Goal: Task Accomplishment & Management: Use online tool/utility

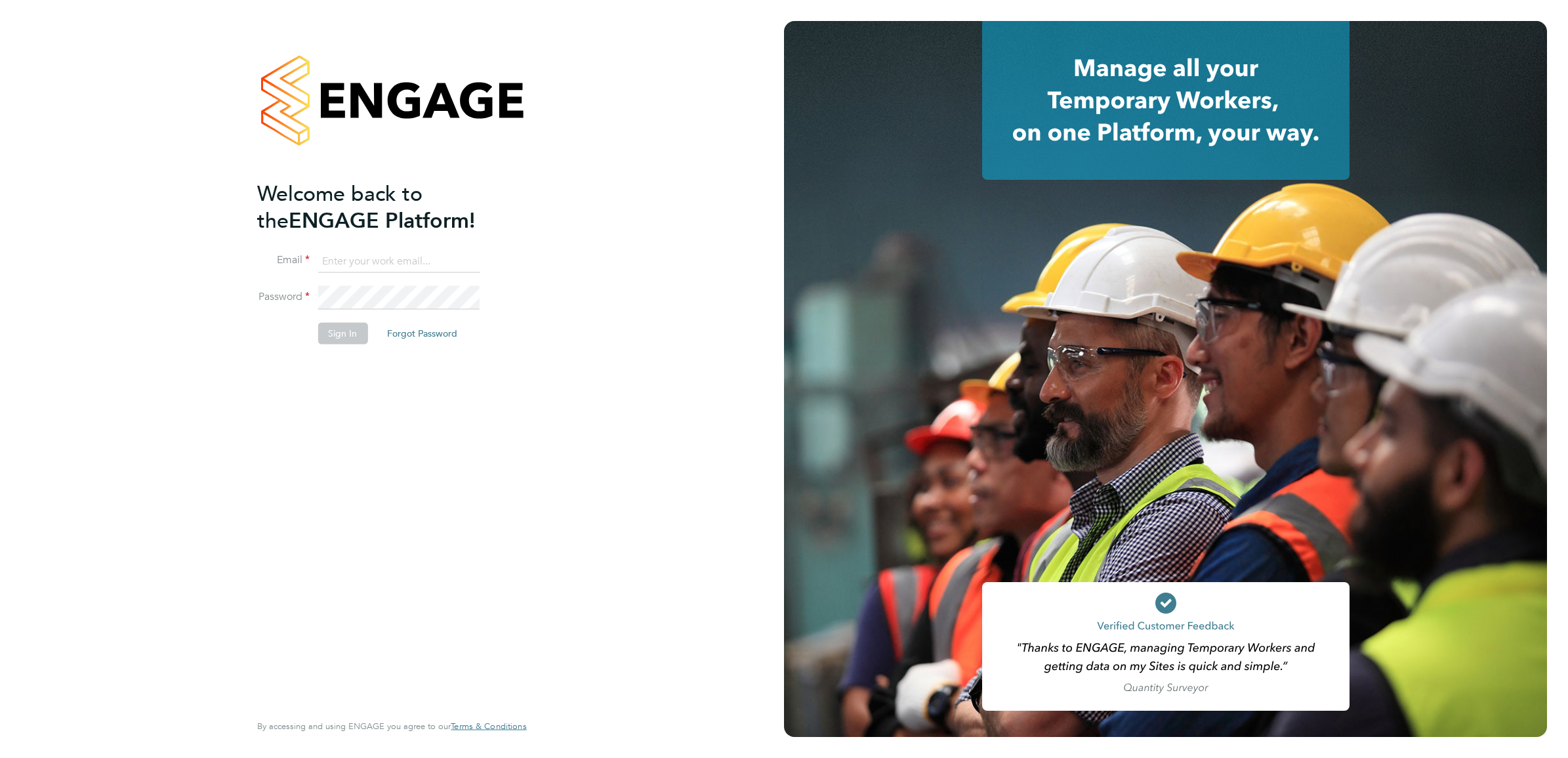
type input "Isa.nawas@vistry.co.uk"
click at [323, 356] on li "Sign In Forgot Password" at bounding box center [385, 340] width 256 height 34
click at [348, 346] on li "Sign In Forgot Password" at bounding box center [385, 340] width 256 height 34
click at [348, 338] on button "Sign In" at bounding box center [342, 334] width 50 height 21
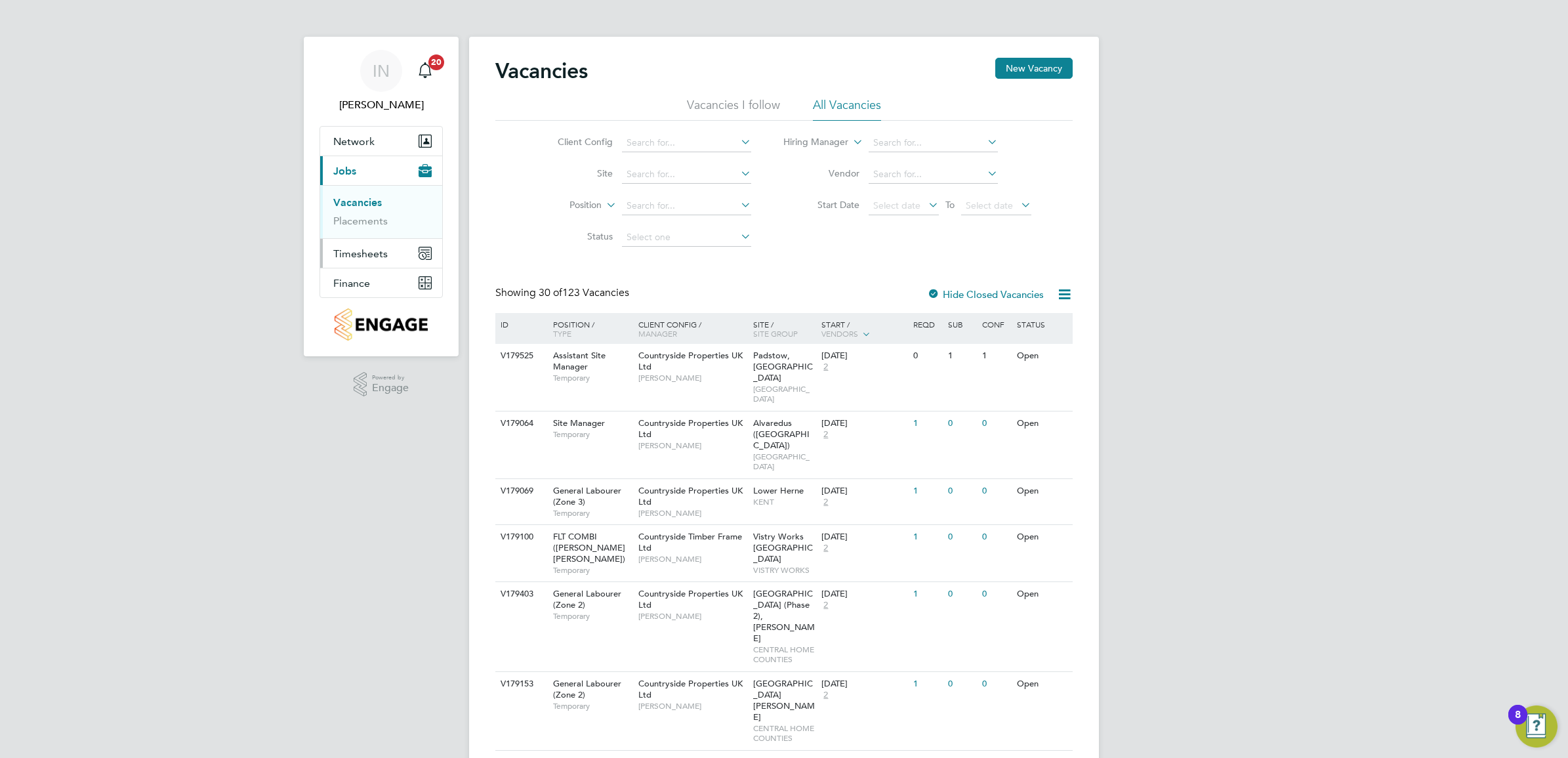
click at [363, 256] on span "Timesheets" at bounding box center [361, 253] width 55 height 13
click at [362, 235] on link "Timesheets" at bounding box center [361, 232] width 55 height 13
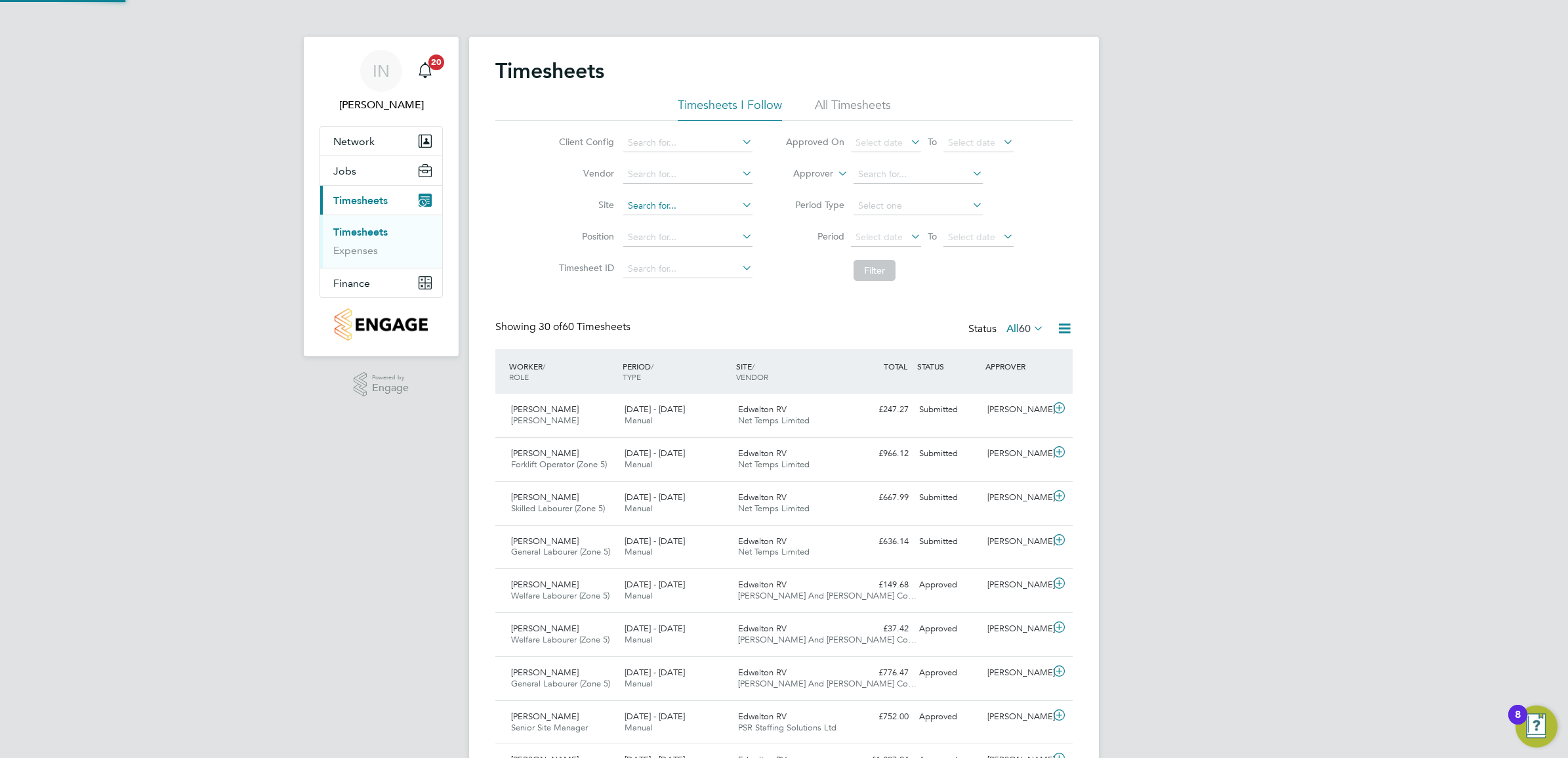
click at [643, 208] on input at bounding box center [687, 205] width 129 height 18
click at [648, 258] on b "Edwa" at bounding box center [639, 260] width 24 height 11
type input "Edwalton RV"
click at [852, 266] on li "Filter" at bounding box center [900, 270] width 261 height 34
click at [861, 269] on button "Filter" at bounding box center [874, 270] width 42 height 21
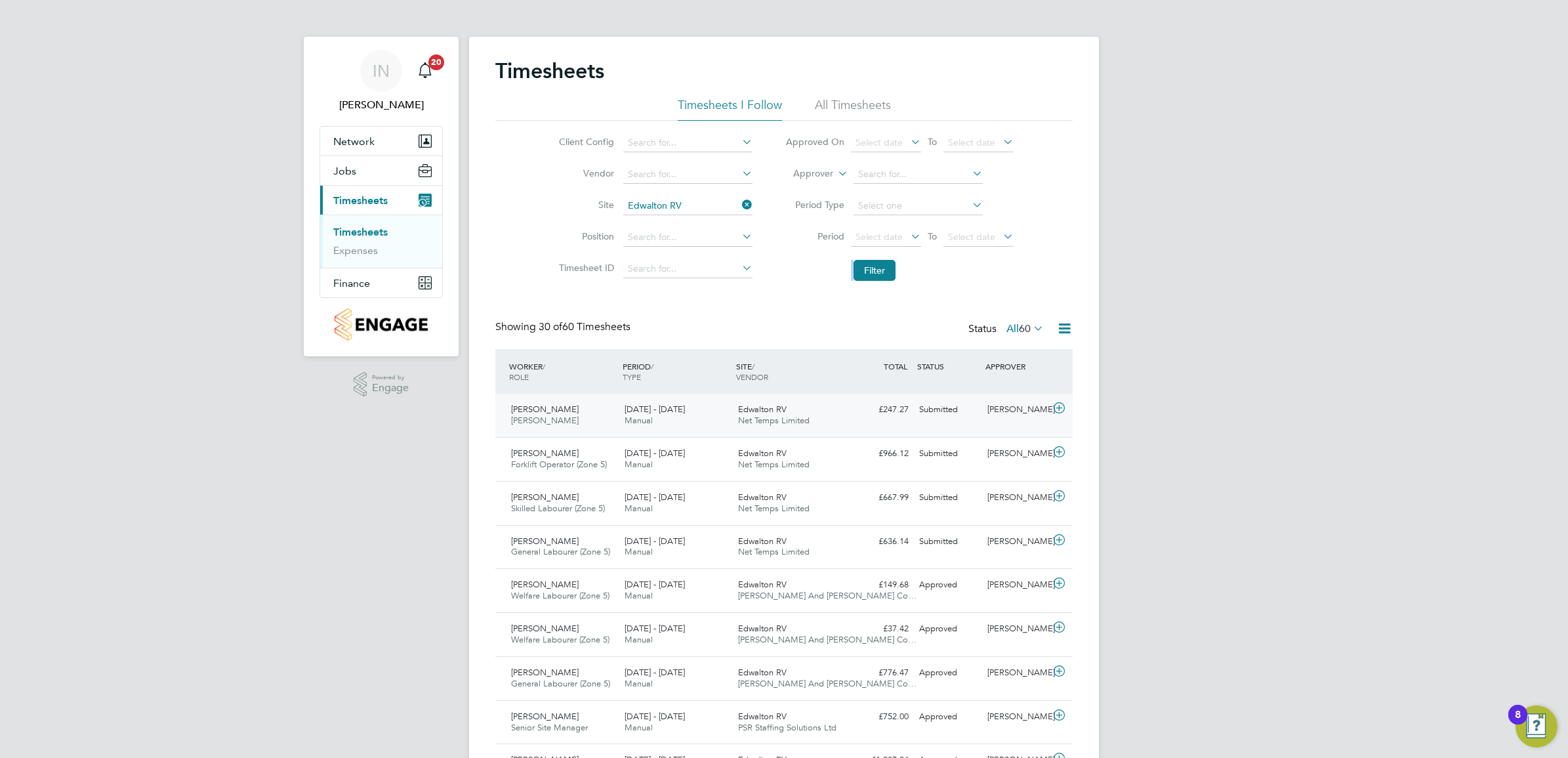
click at [539, 415] on div "[PERSON_NAME] [PERSON_NAME] [DATE] - [DATE]" at bounding box center [563, 415] width 114 height 33
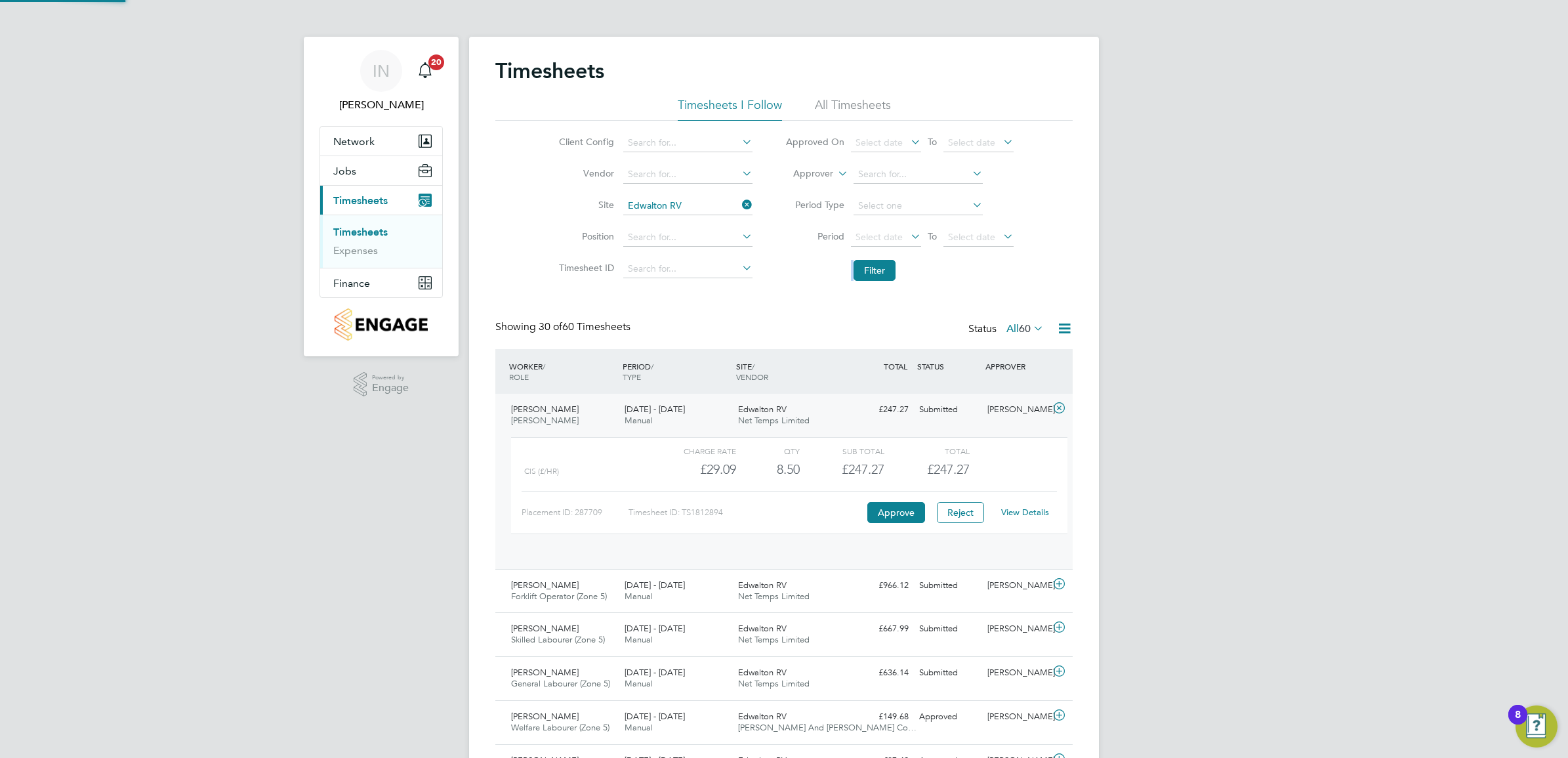
scroll to position [22, 128]
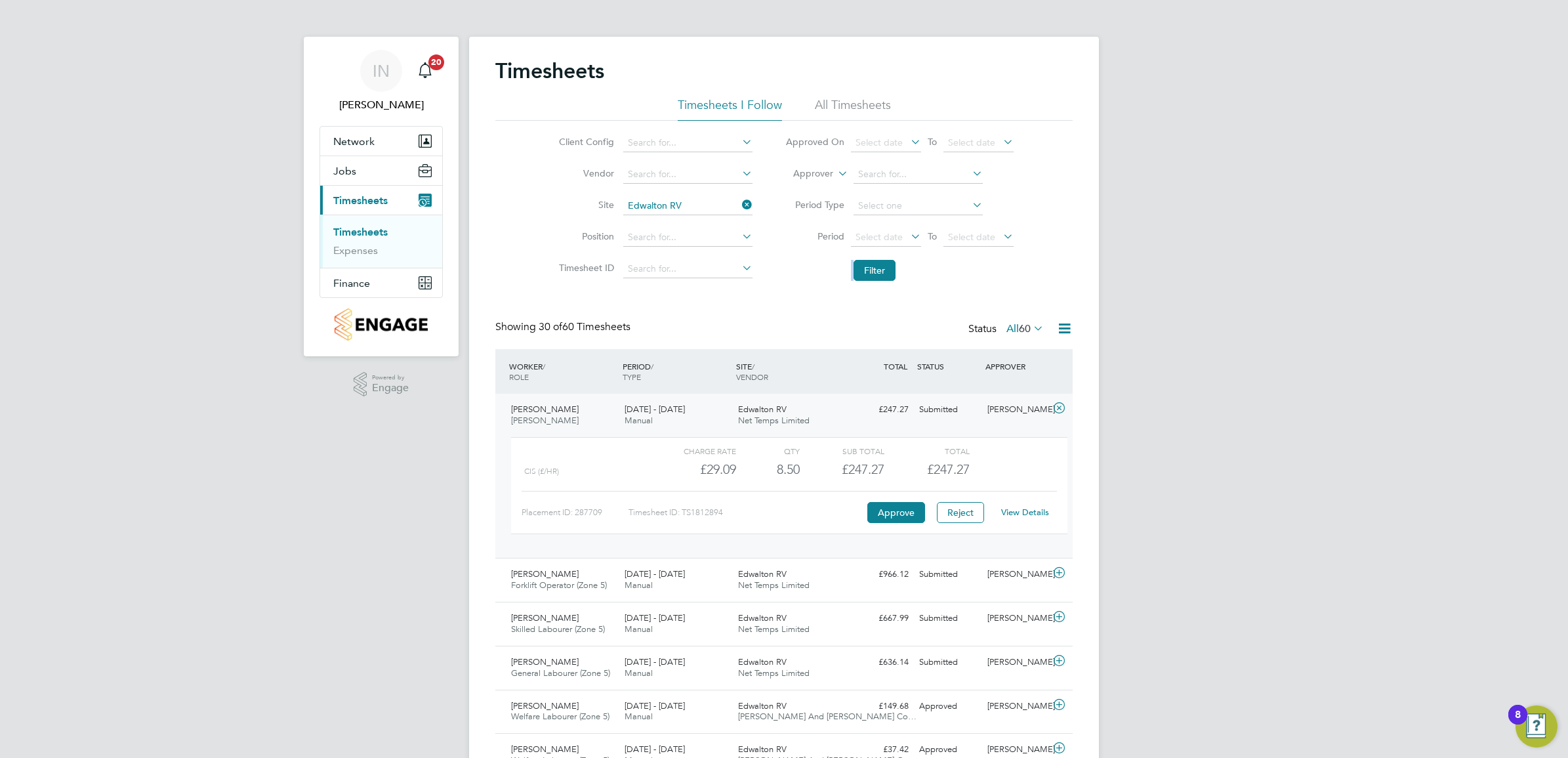
click at [1042, 513] on link "View Details" at bounding box center [1026, 513] width 48 height 11
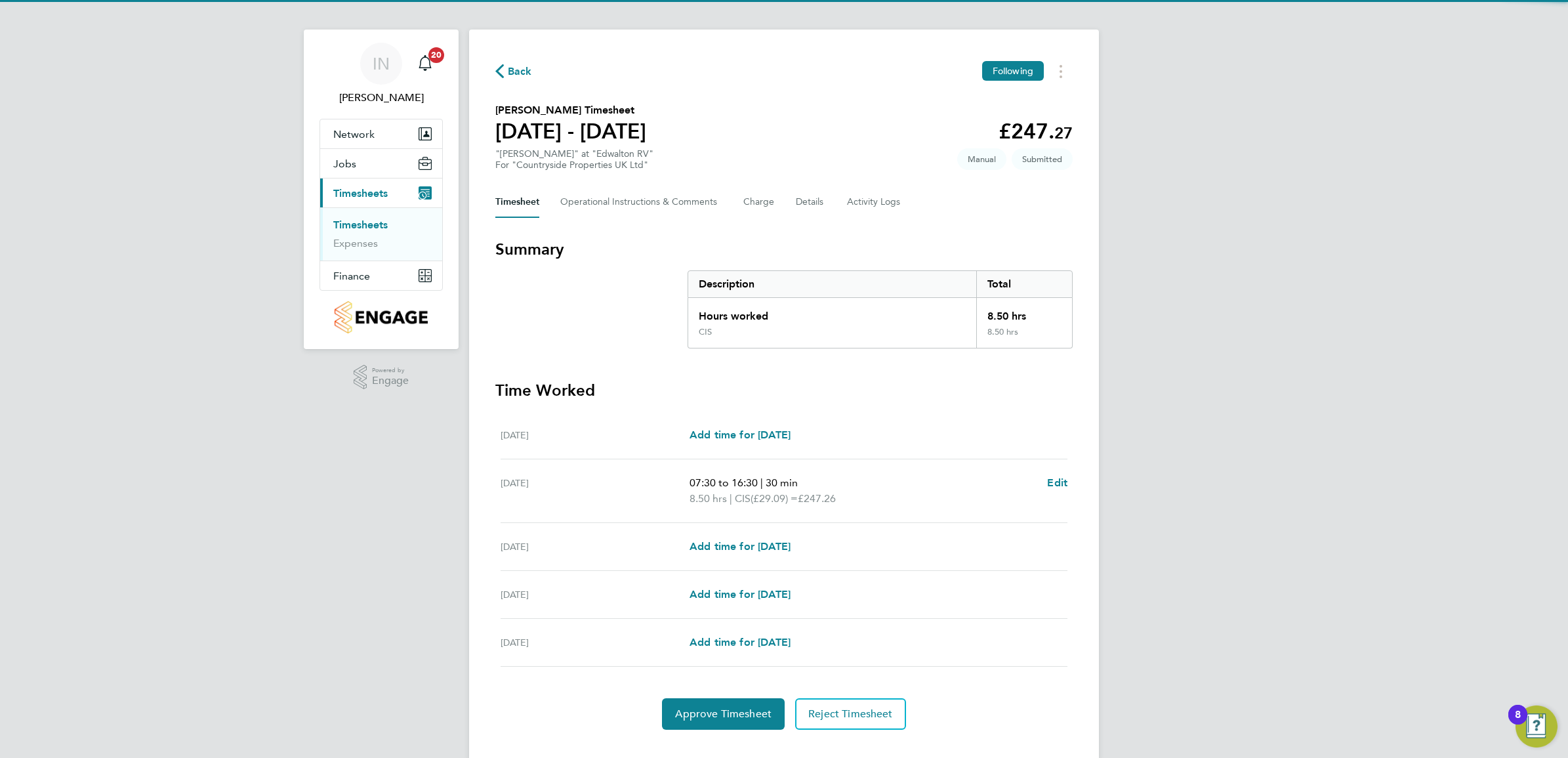
scroll to position [33, 0]
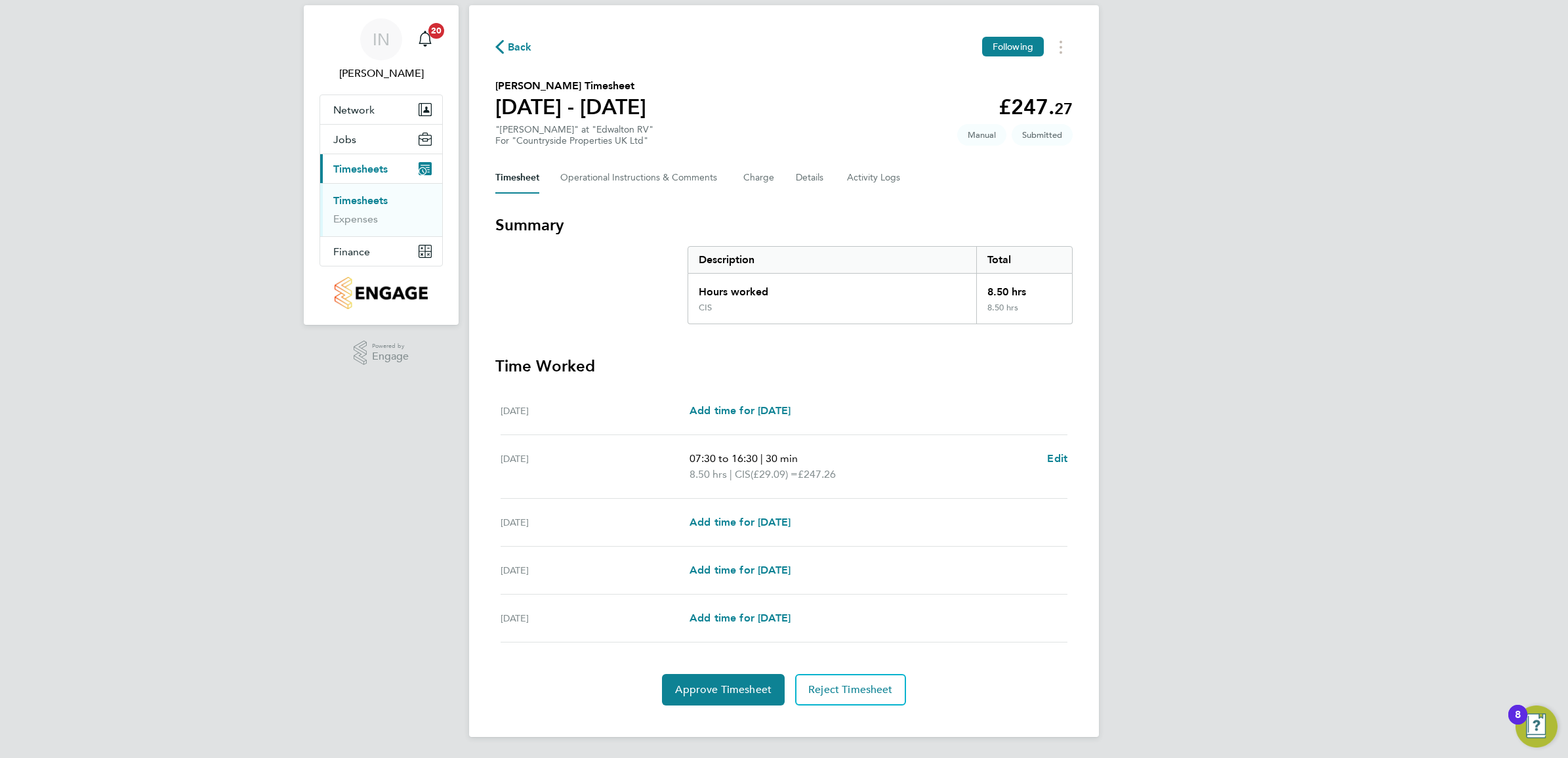
click at [349, 165] on span "Timesheets" at bounding box center [361, 169] width 55 height 13
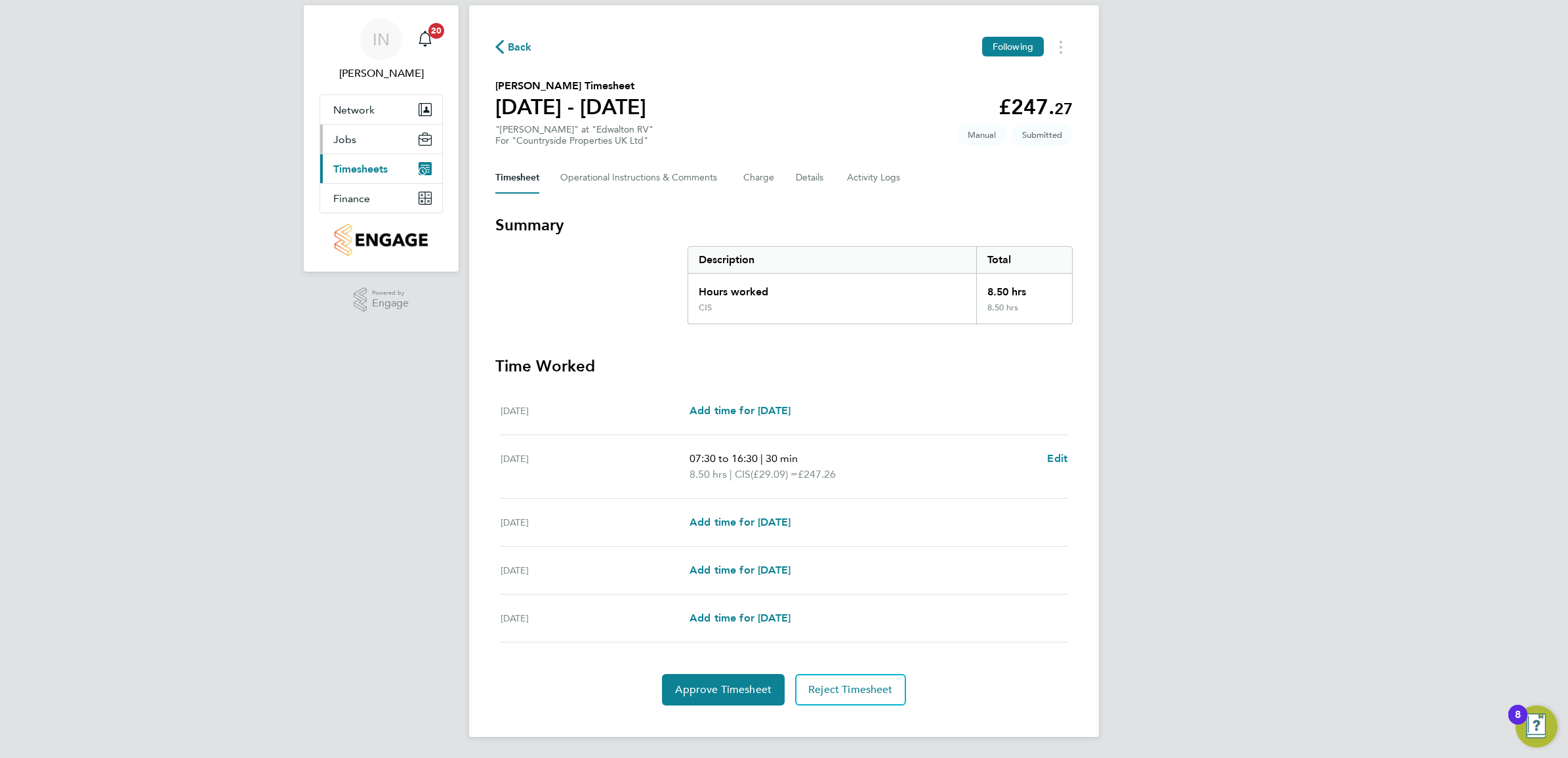
click at [352, 143] on span "Jobs" at bounding box center [345, 140] width 23 height 13
